Goal: Use online tool/utility: Utilize a website feature to perform a specific function

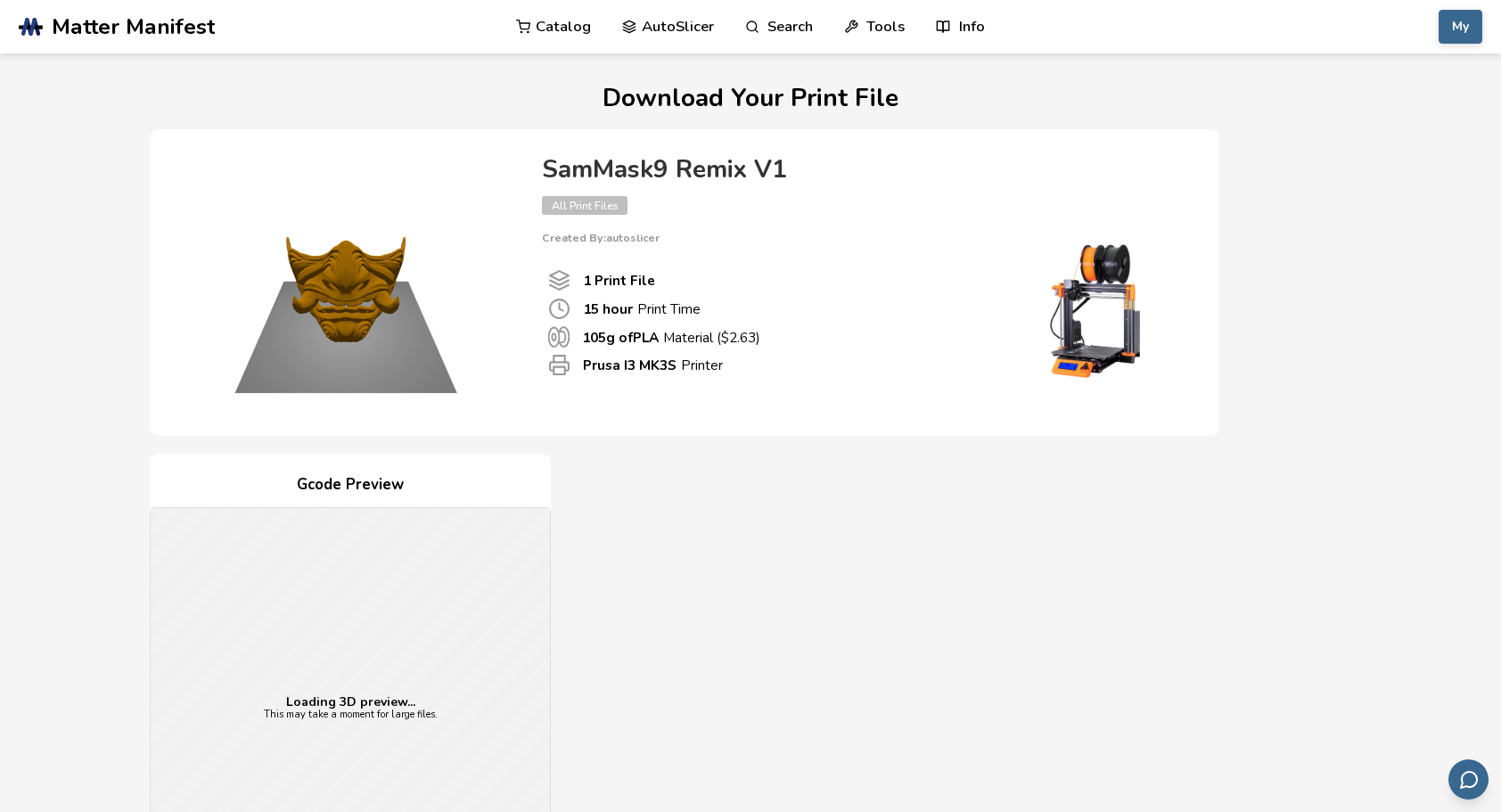
click at [879, 24] on link "Tools" at bounding box center [874, 27] width 60 height 54
click at [879, 22] on link "Tools" at bounding box center [874, 27] width 60 height 54
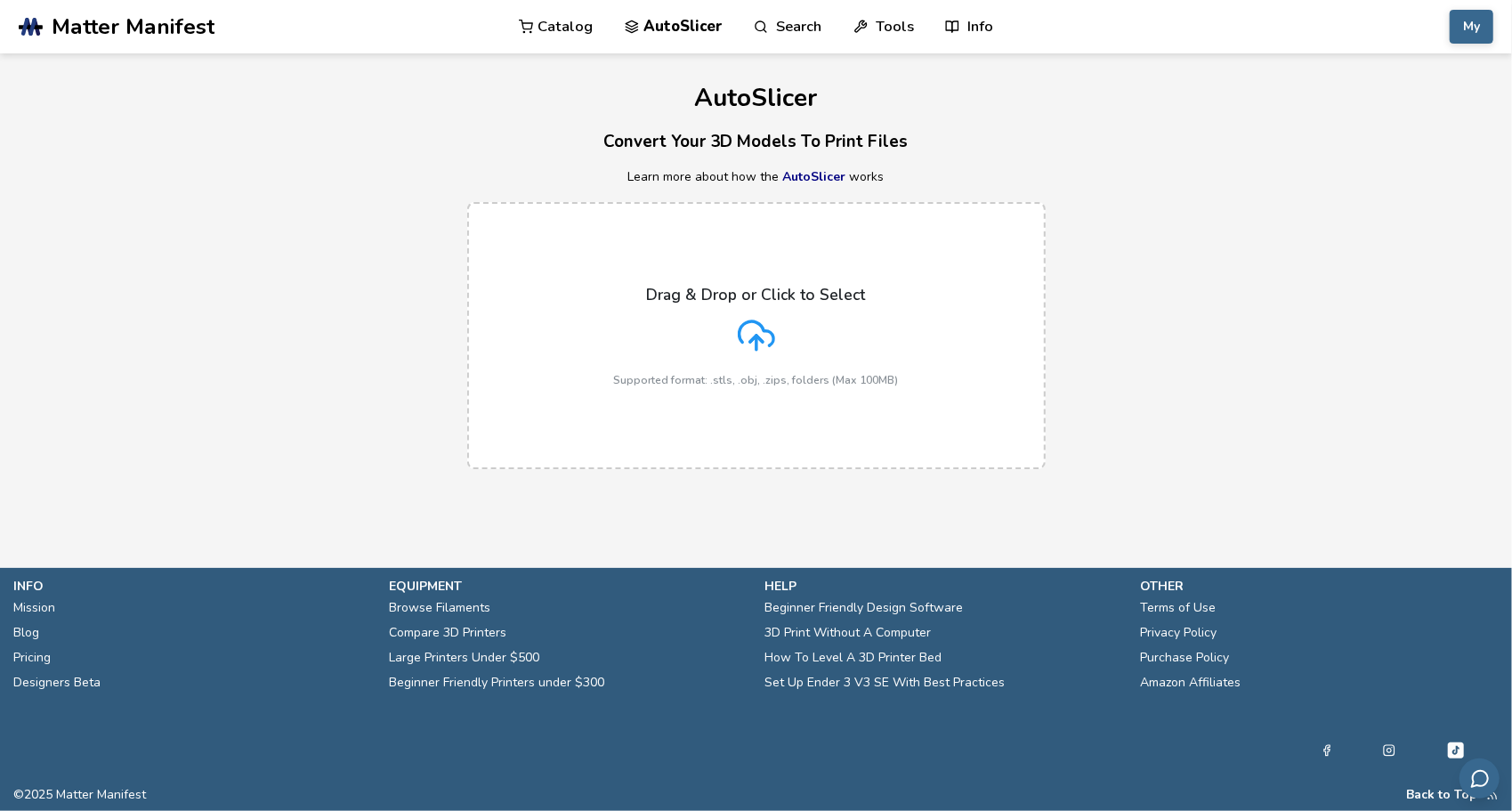
click at [799, 329] on div "Drag & Drop or Click to Select Supported format: .stls, .obj, .zips, folders (M…" at bounding box center [757, 336] width 285 height 100
click at [0, 0] on input "Drag & Drop or Click to Select Supported format: .stls, .obj, .zips, folders (M…" at bounding box center [0, 0] width 0 height 0
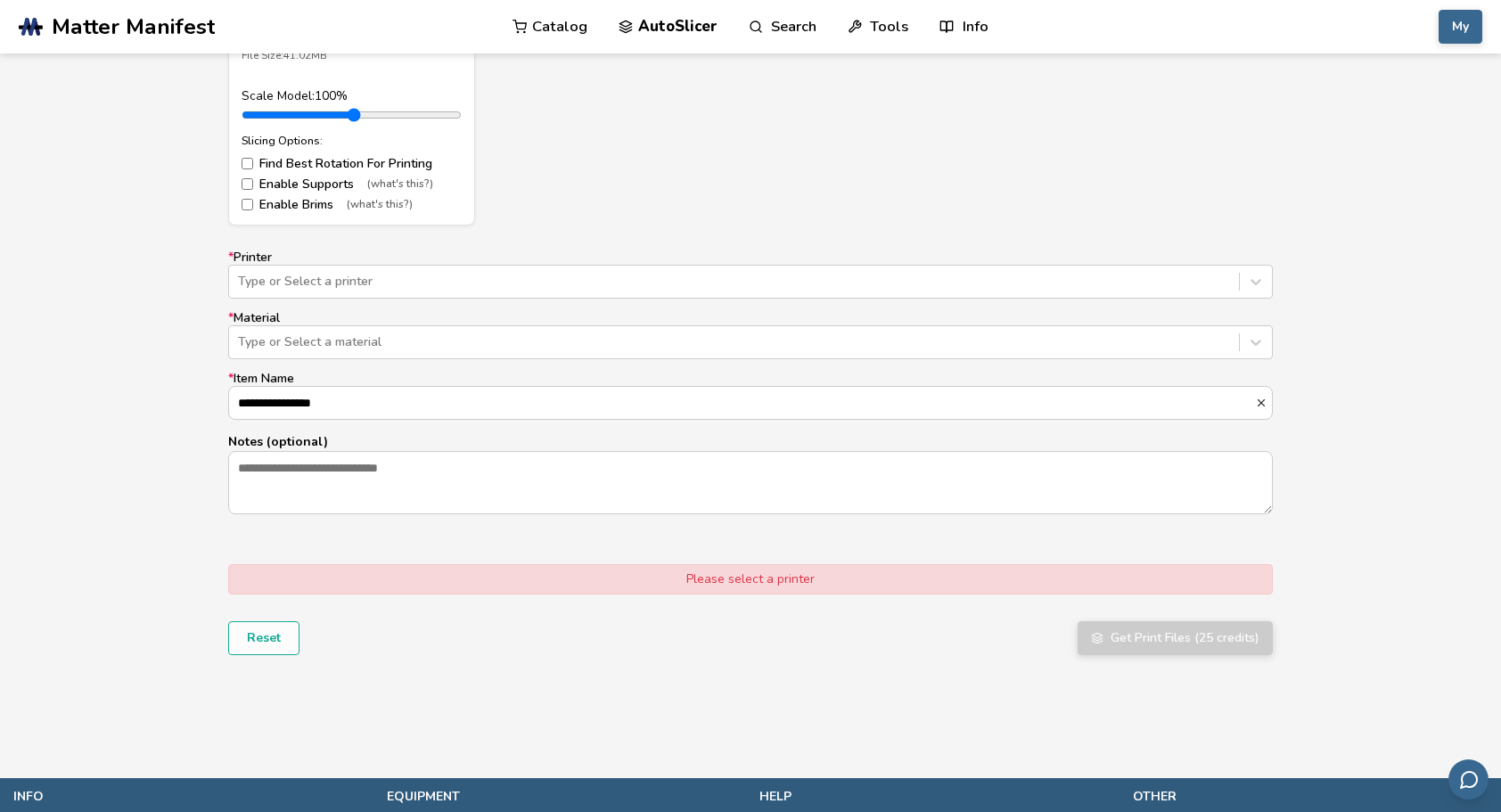
scroll to position [981, 0]
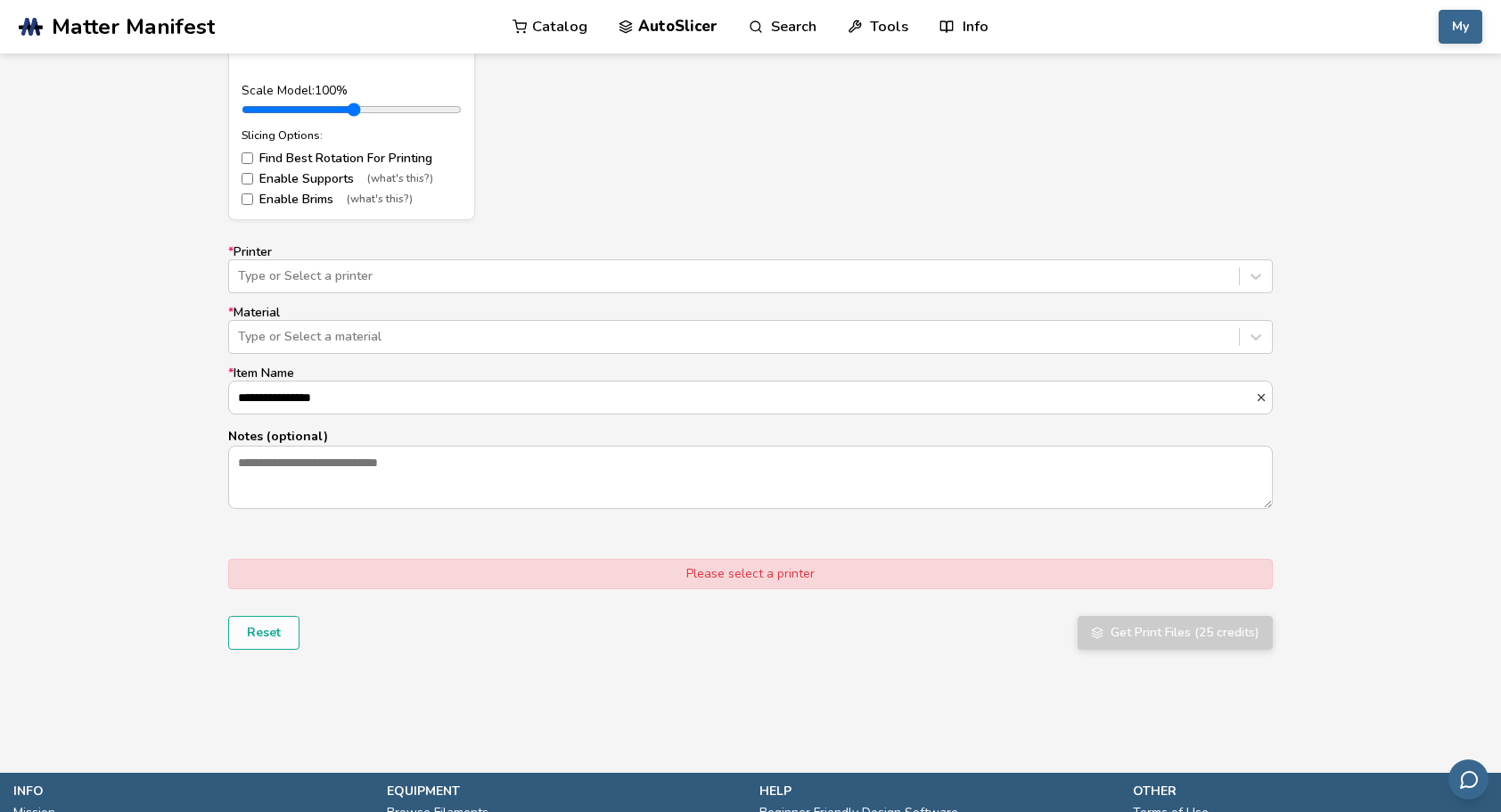
click at [595, 257] on label "* Printer Type or Select a printer" at bounding box center [750, 269] width 1045 height 49
click at [587, 278] on div at bounding box center [734, 277] width 993 height 18
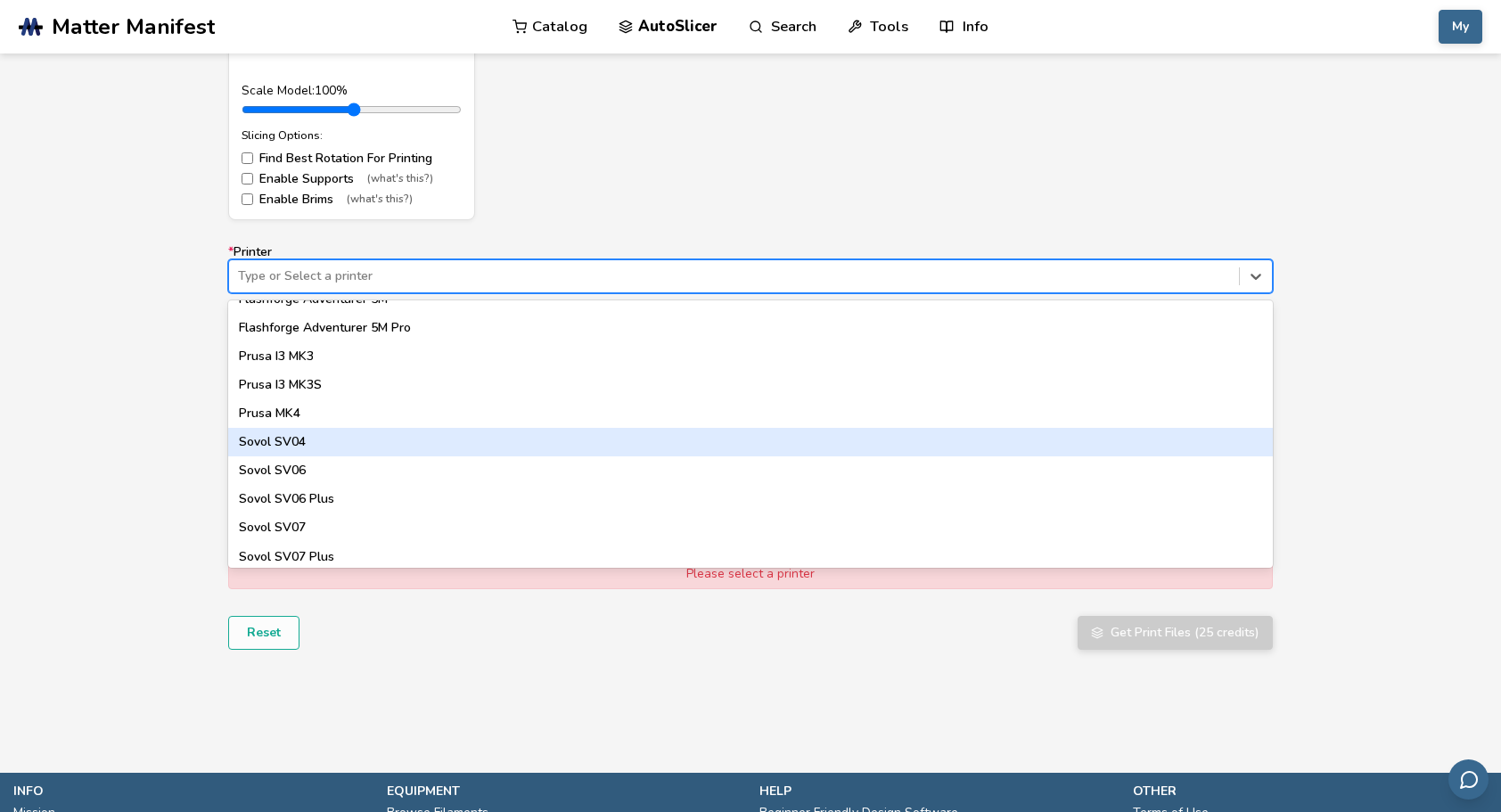
scroll to position [1425, 0]
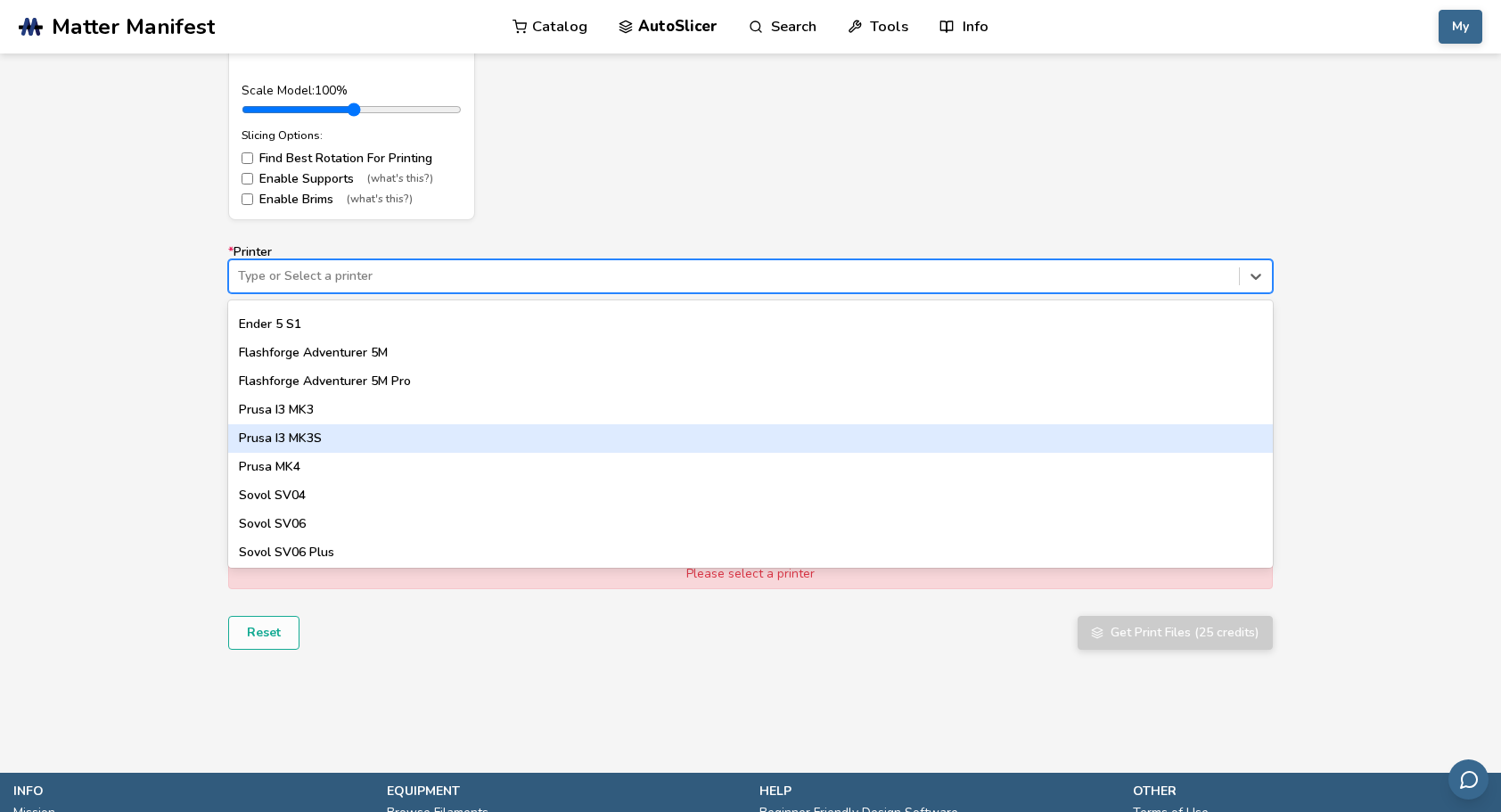
click at [409, 438] on div "Prusa I3 MK3S" at bounding box center [750, 438] width 1045 height 29
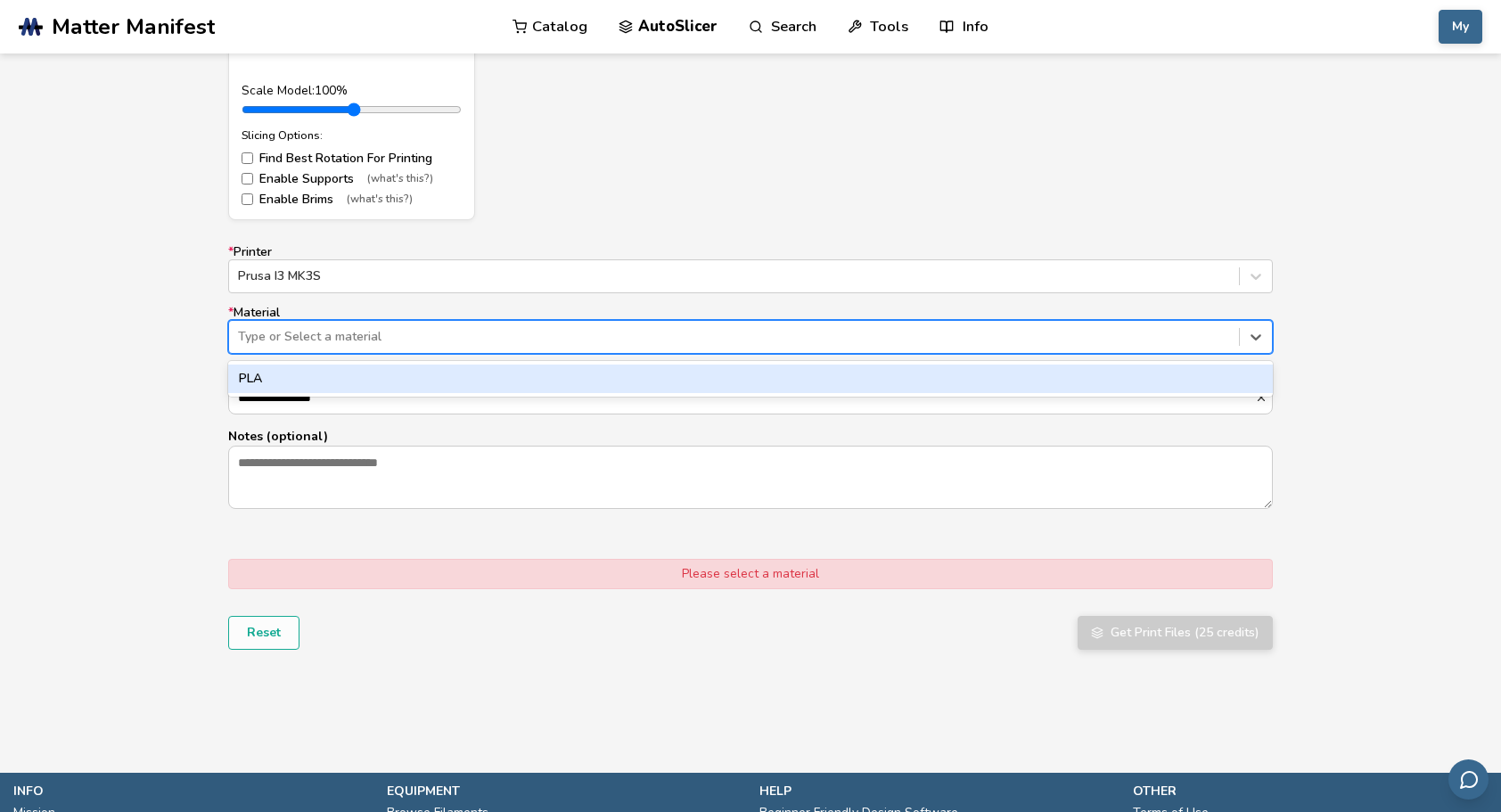
click at [468, 337] on div at bounding box center [734, 337] width 993 height 18
click at [455, 372] on div "PLA" at bounding box center [750, 379] width 1045 height 29
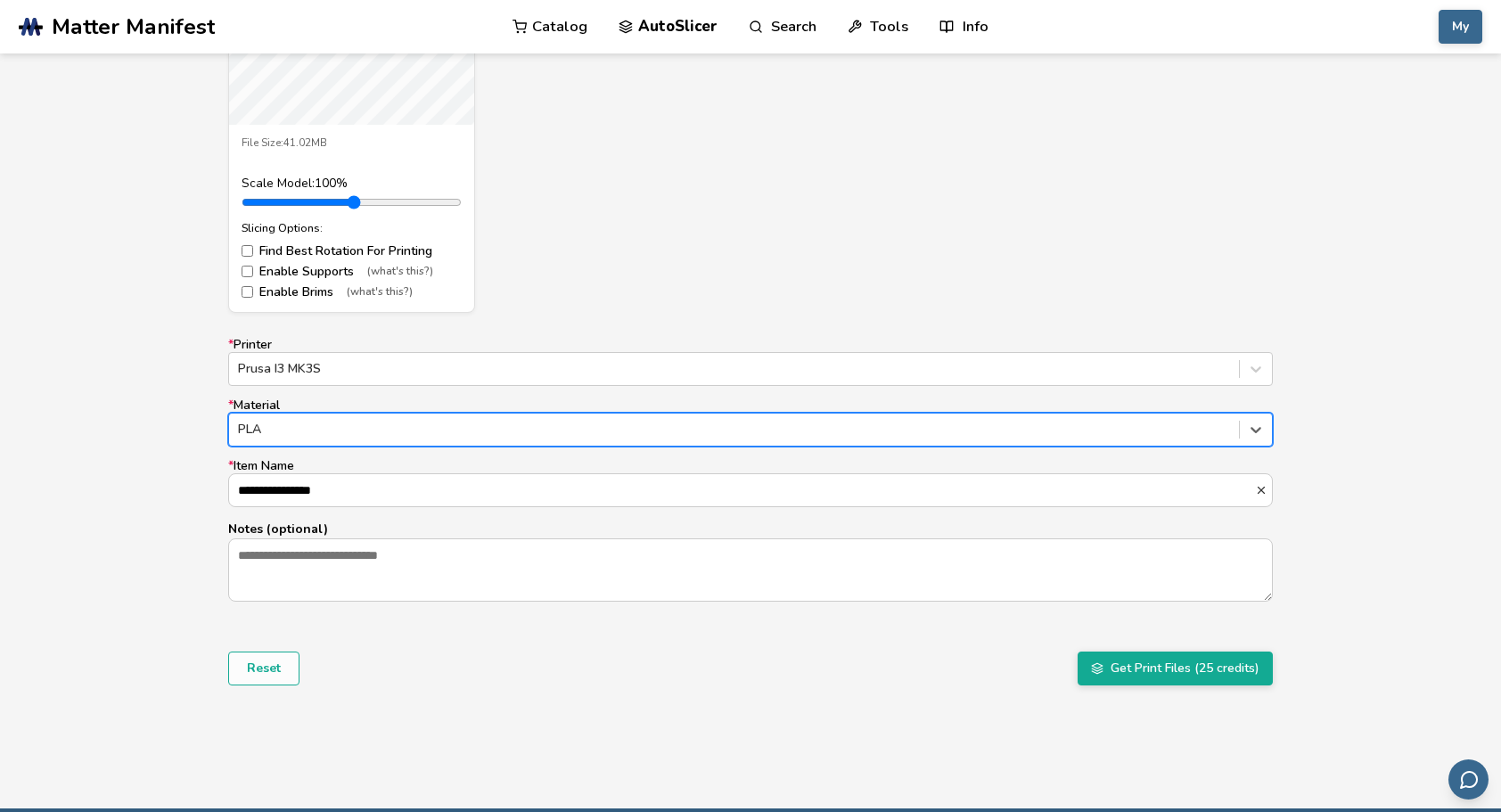
scroll to position [892, 0]
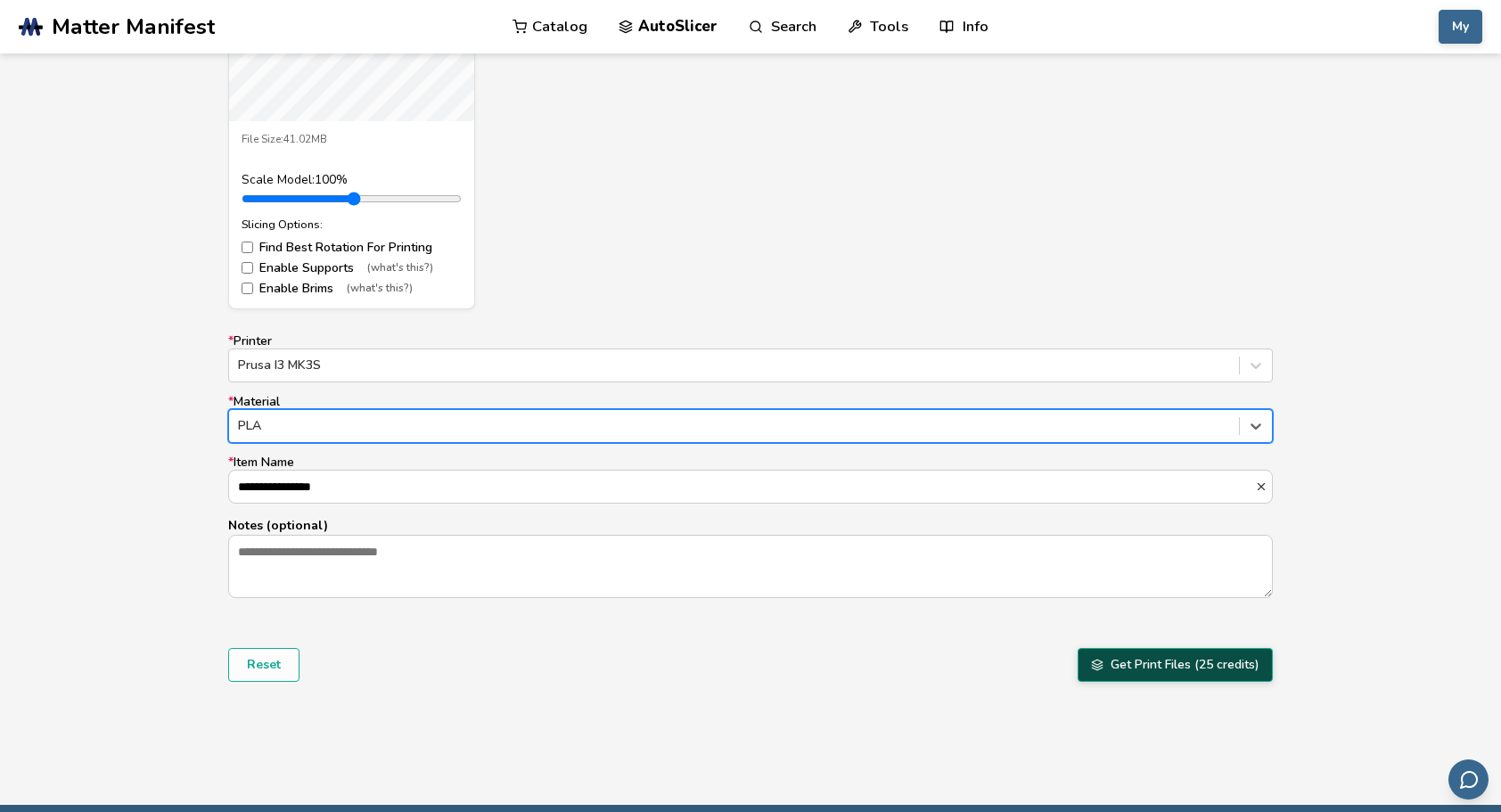
click at [1159, 651] on button "Get Print Files (25 credits)" at bounding box center [1175, 666] width 195 height 34
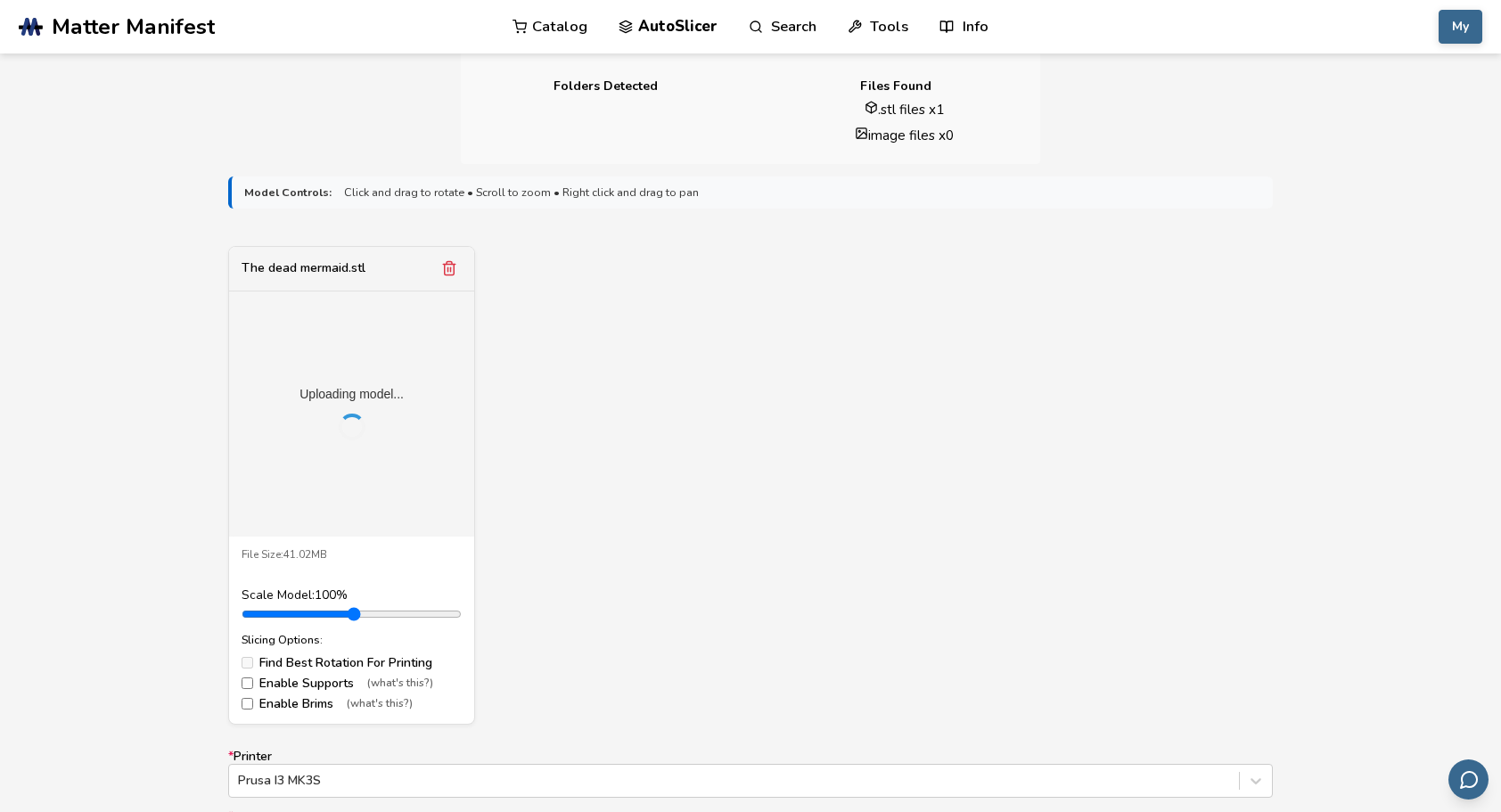
scroll to position [535, 0]
